Goal: Information Seeking & Learning: Learn about a topic

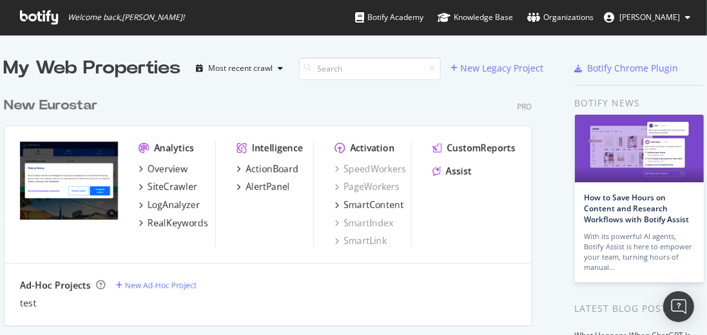
scroll to position [330, 696]
click at [47, 117] on div "New Eurostar Pro Analytics Overview SiteCrawler LogAnalyzer RealKeywords Intell…" at bounding box center [273, 202] width 538 height 243
click at [47, 108] on div "New Eurostar" at bounding box center [50, 106] width 93 height 19
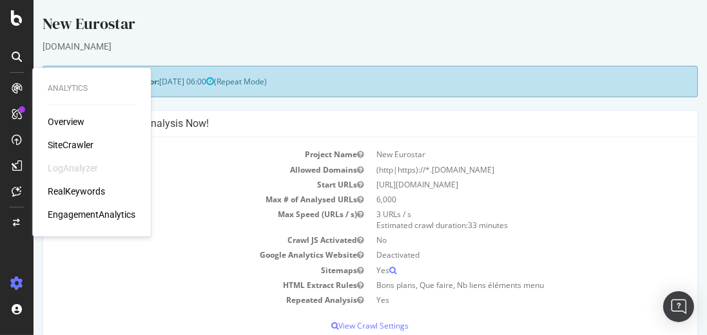
click at [78, 146] on div "SiteCrawler" at bounding box center [71, 144] width 46 height 13
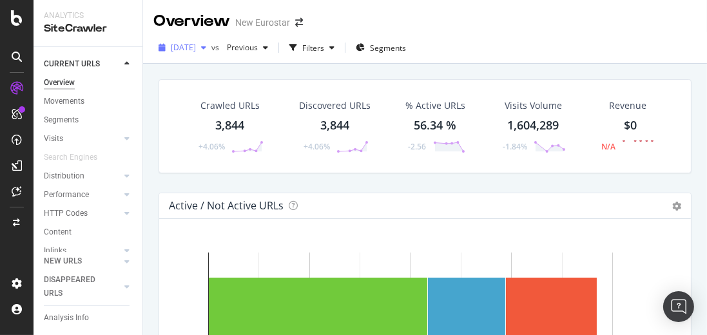
click at [211, 52] on div "[DATE]" at bounding box center [182, 47] width 58 height 19
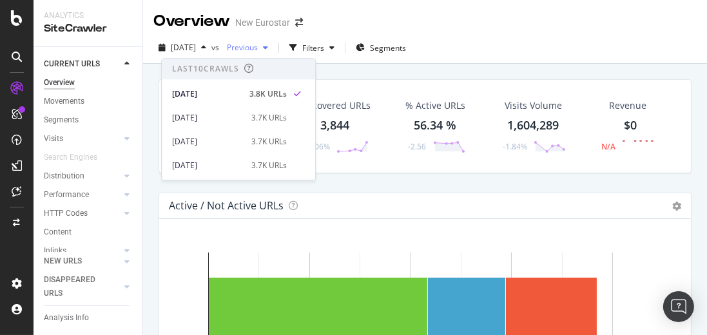
click at [258, 49] on span "Previous" at bounding box center [240, 47] width 36 height 11
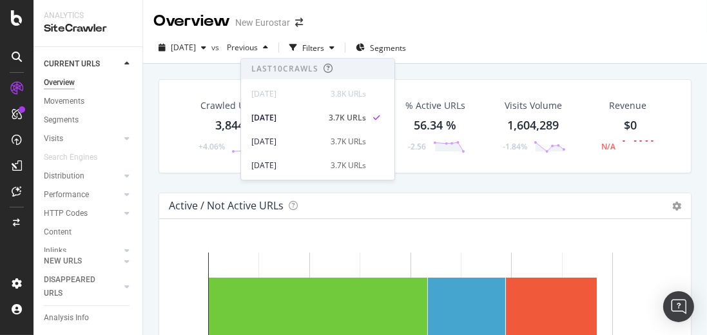
drag, startPoint x: 550, startPoint y: 48, endPoint x: 551, endPoint y: 42, distance: 6.5
click at [550, 48] on div "[DATE] vs Previous Filters Segments" at bounding box center [425, 50] width 564 height 26
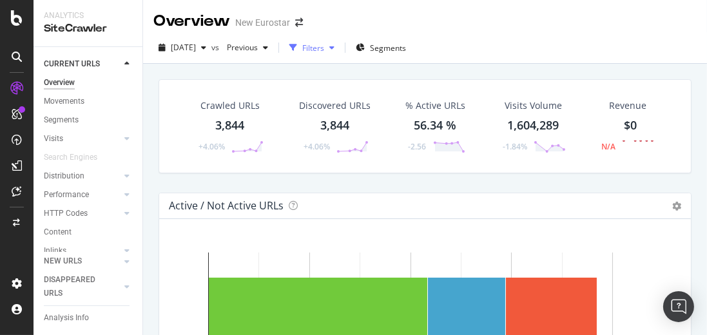
click at [324, 43] on div "Filters" at bounding box center [313, 48] width 22 height 11
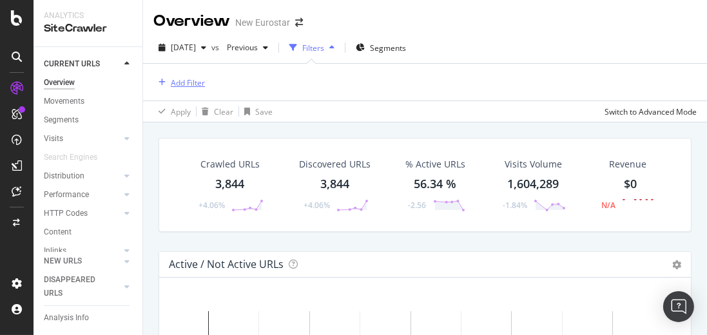
click at [188, 79] on div "Add Filter" at bounding box center [188, 82] width 34 height 11
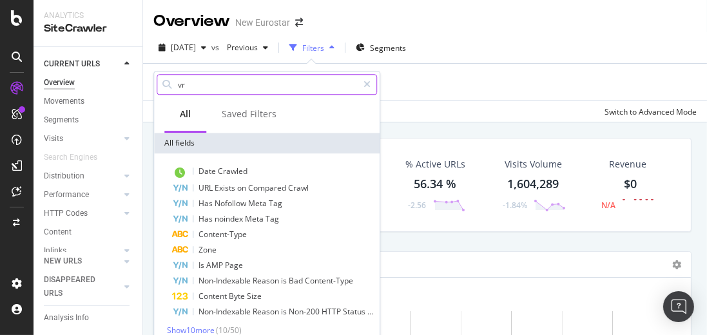
type input "v"
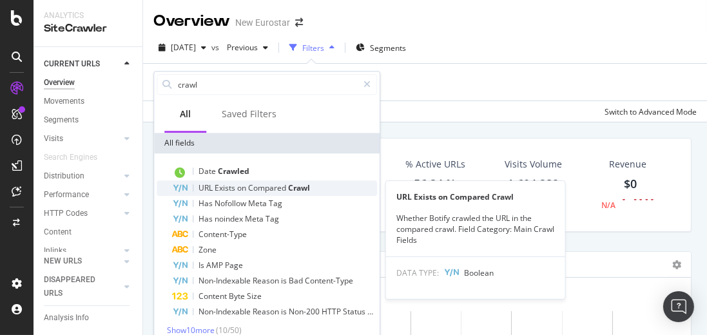
type input "crawl"
click at [247, 184] on span "on" at bounding box center [242, 187] width 11 height 11
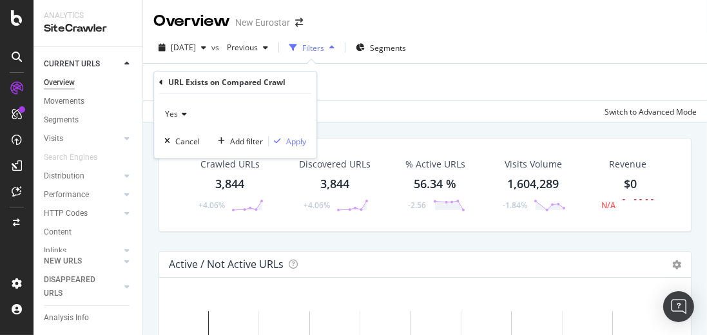
click at [178, 117] on icon at bounding box center [182, 114] width 9 height 8
click at [192, 153] on div "No" at bounding box center [236, 157] width 138 height 17
click at [284, 142] on div "button" at bounding box center [277, 141] width 17 height 8
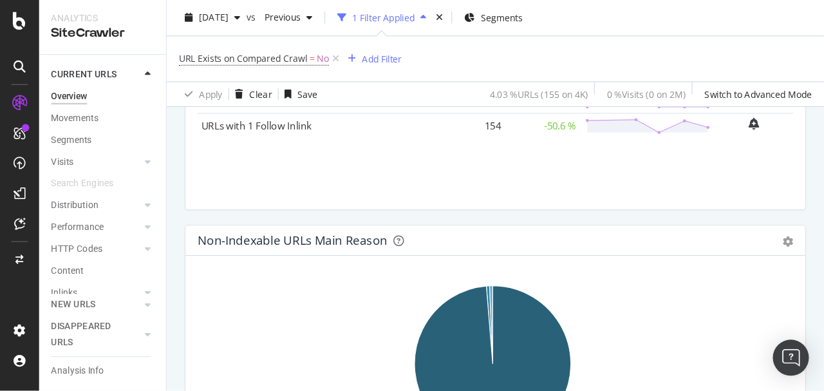
scroll to position [625, 0]
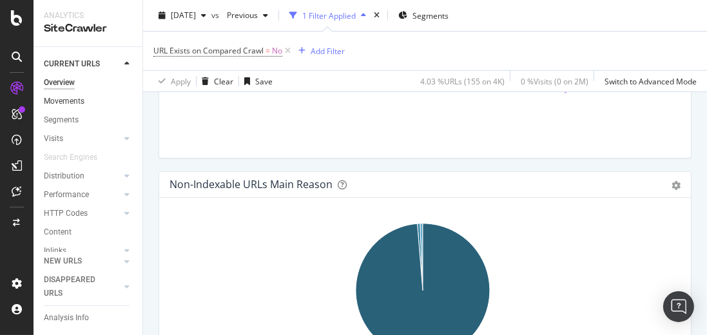
click at [86, 97] on link "Movements" at bounding box center [89, 102] width 90 height 14
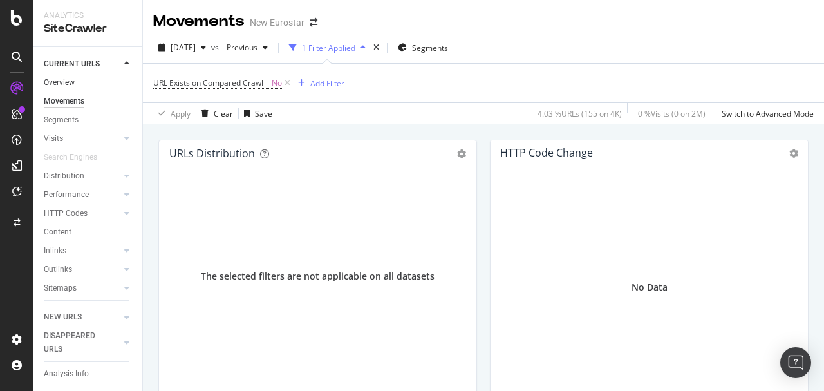
click at [79, 82] on link "Overview" at bounding box center [89, 83] width 90 height 14
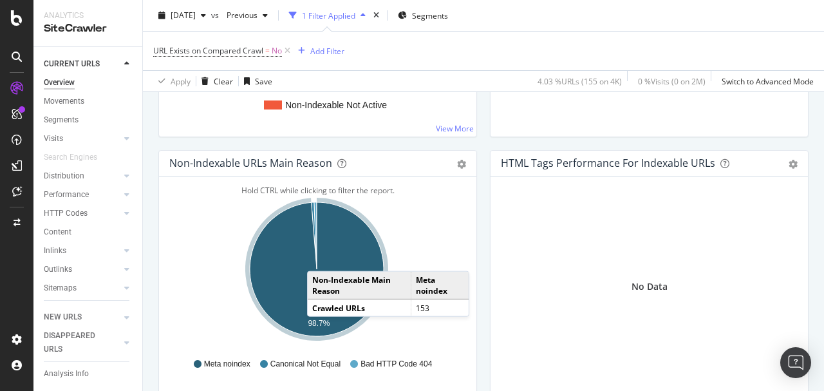
scroll to position [386, 0]
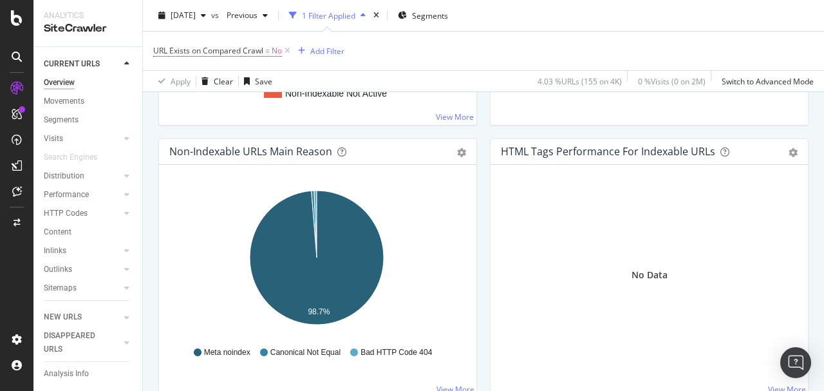
drag, startPoint x: 312, startPoint y: 197, endPoint x: 327, endPoint y: 180, distance: 21.9
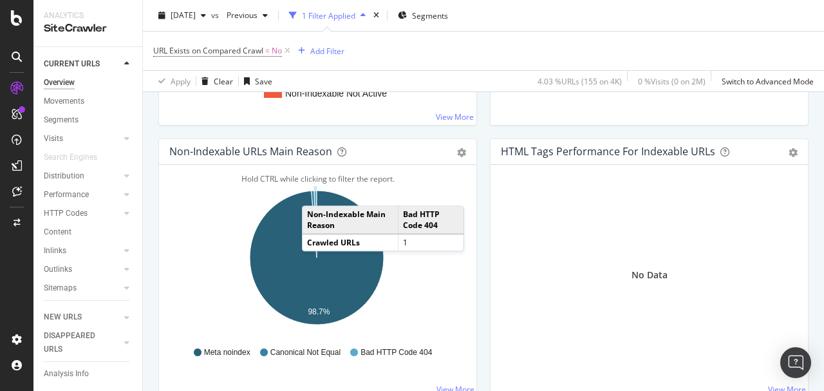
click at [315, 191] on icon "A chart." at bounding box center [315, 224] width 3 height 67
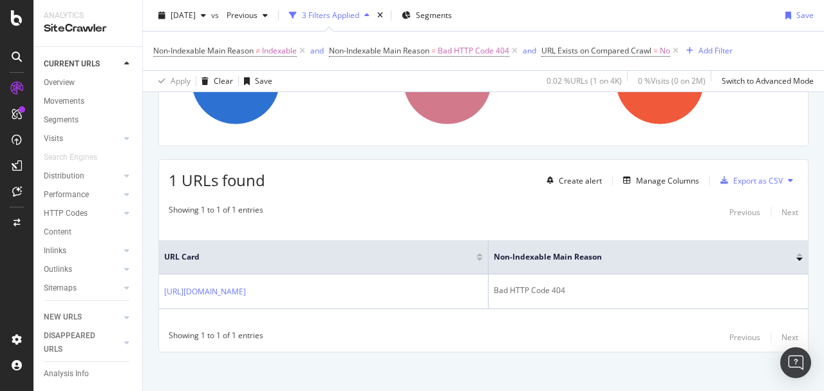
scroll to position [168, 0]
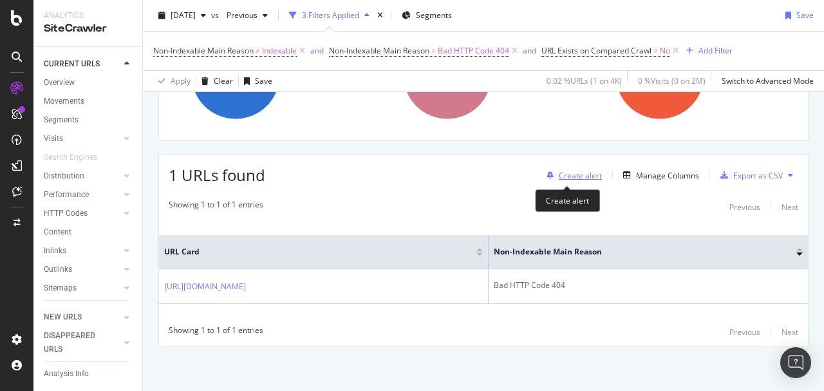
click at [589, 183] on div "Create alert" at bounding box center [572, 175] width 61 height 19
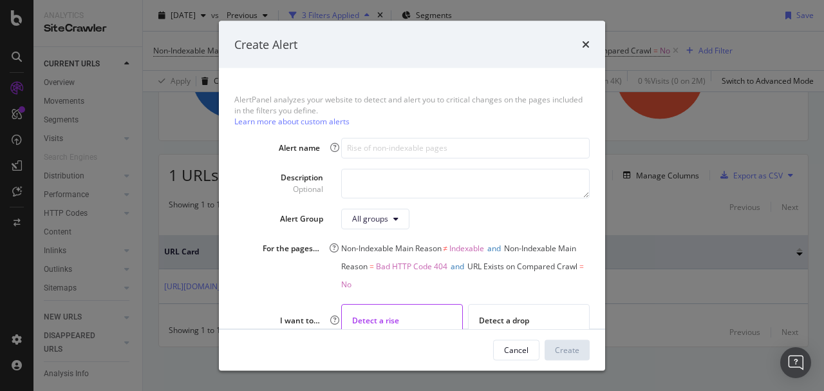
click at [582, 49] on div "Create Alert" at bounding box center [412, 44] width 356 height 17
click at [587, 43] on icon "times" at bounding box center [586, 44] width 8 height 10
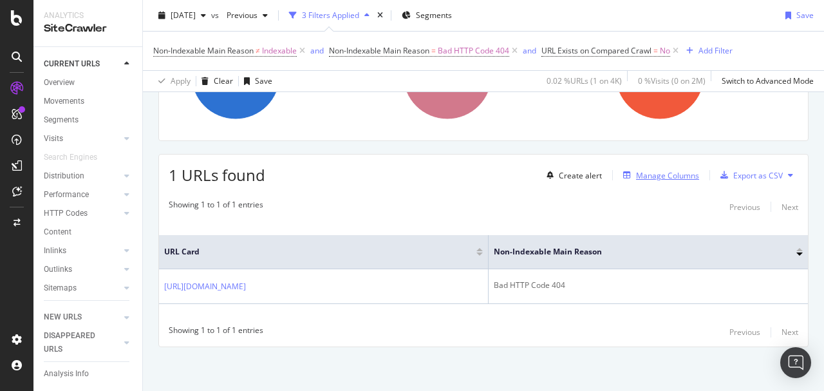
click at [672, 170] on div "Manage Columns" at bounding box center [667, 175] width 63 height 11
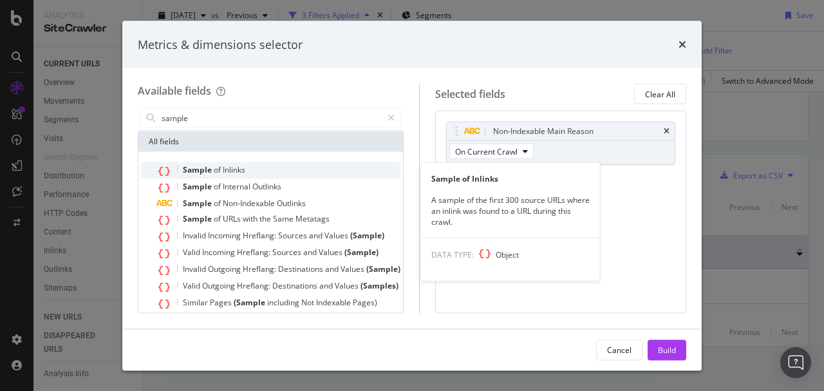
type input "sample"
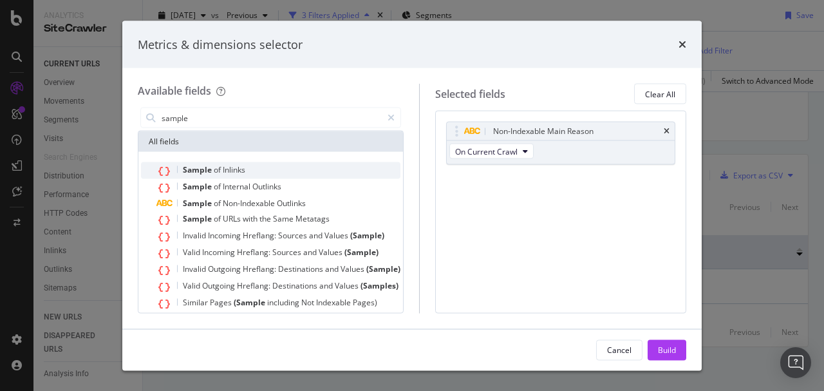
click at [267, 167] on div "Sample of Inlinks" at bounding box center [279, 170] width 244 height 17
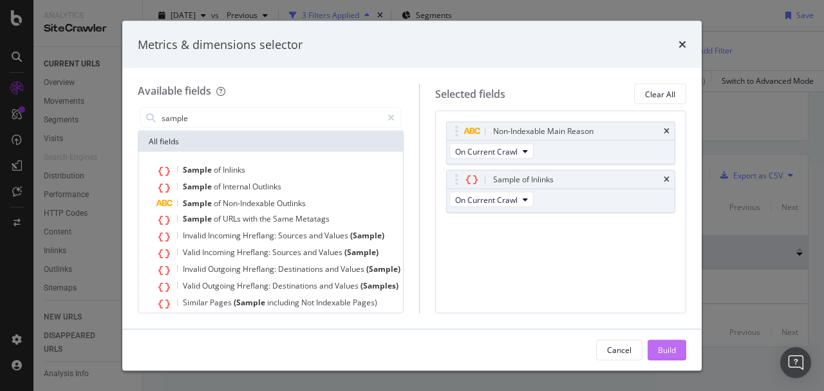
click at [667, 334] on div "Build" at bounding box center [667, 349] width 18 height 11
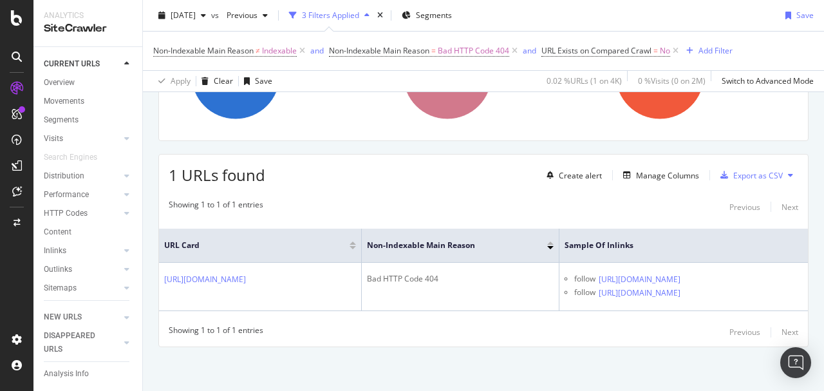
scroll to position [0, 129]
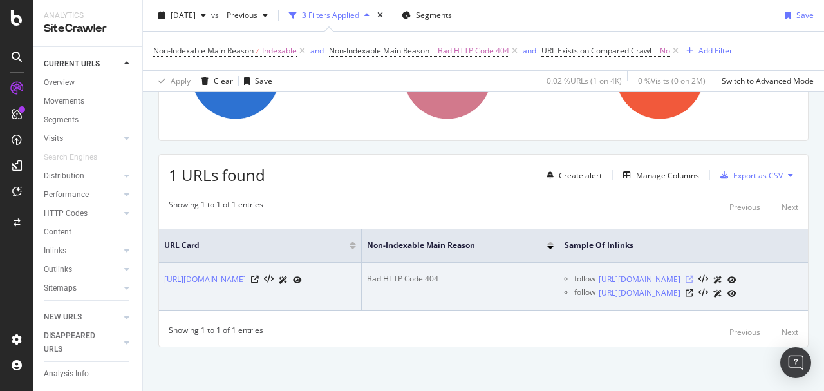
click at [694, 276] on icon at bounding box center [690, 280] width 8 height 8
click at [694, 297] on icon at bounding box center [690, 293] width 8 height 8
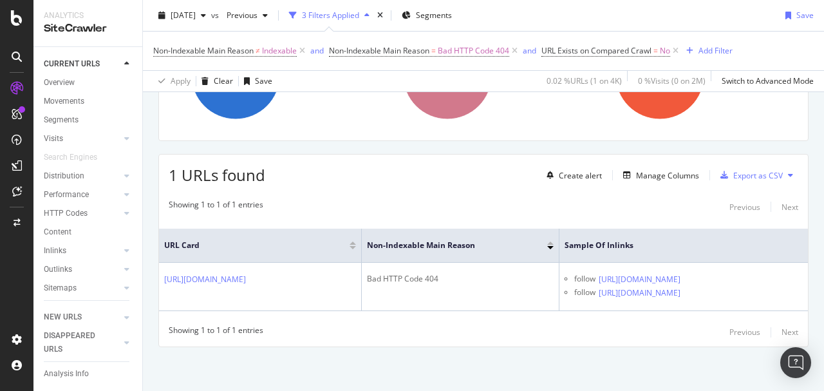
scroll to position [0, 0]
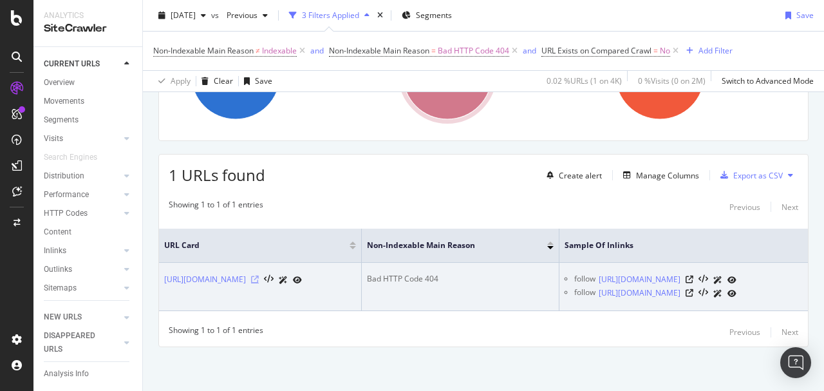
click at [259, 276] on icon at bounding box center [255, 280] width 8 height 8
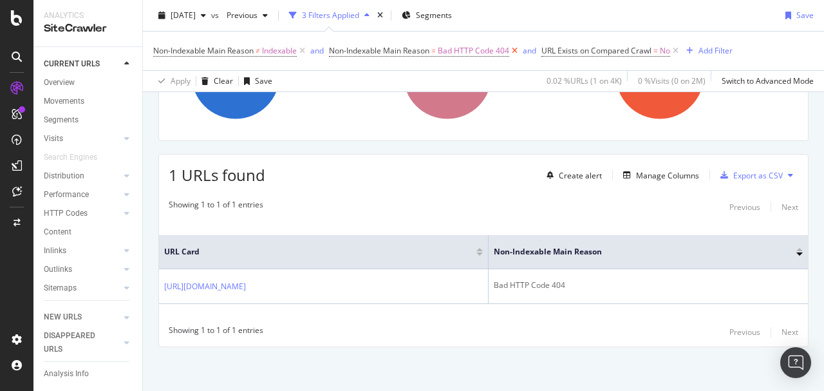
click at [517, 48] on icon at bounding box center [514, 50] width 11 height 13
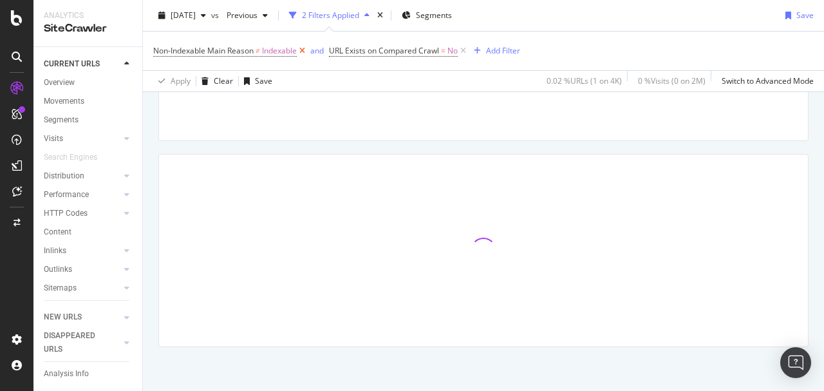
click at [307, 49] on icon at bounding box center [302, 50] width 11 height 13
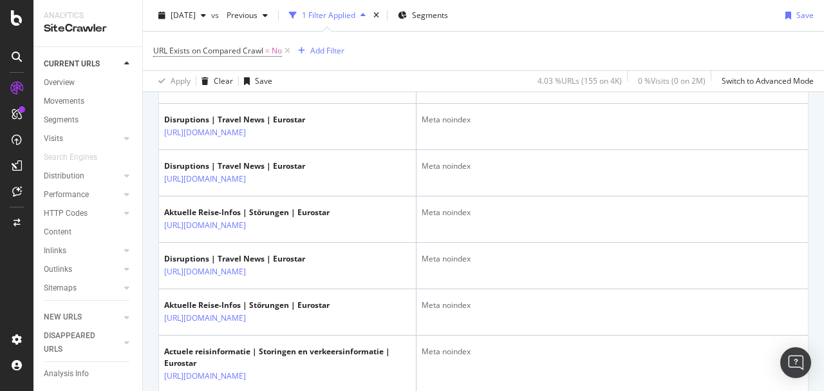
scroll to position [2358, 0]
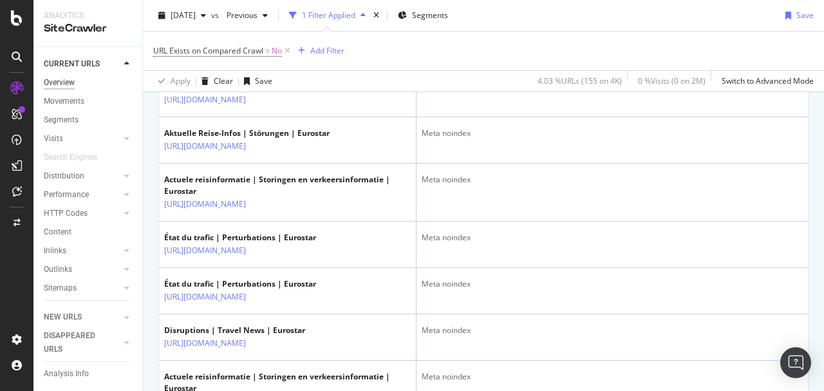
click at [59, 81] on div "Overview" at bounding box center [59, 83] width 31 height 14
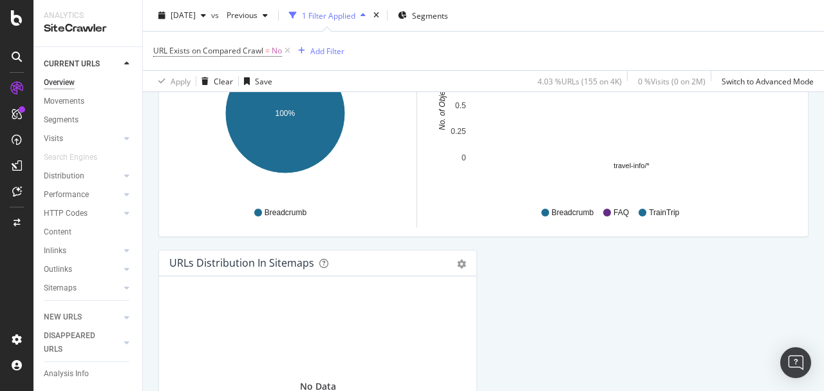
scroll to position [1331, 0]
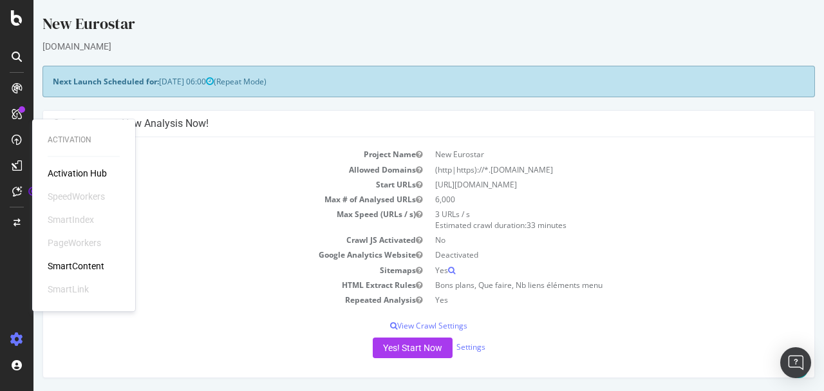
scroll to position [331, 0]
